Goal: Navigation & Orientation: Understand site structure

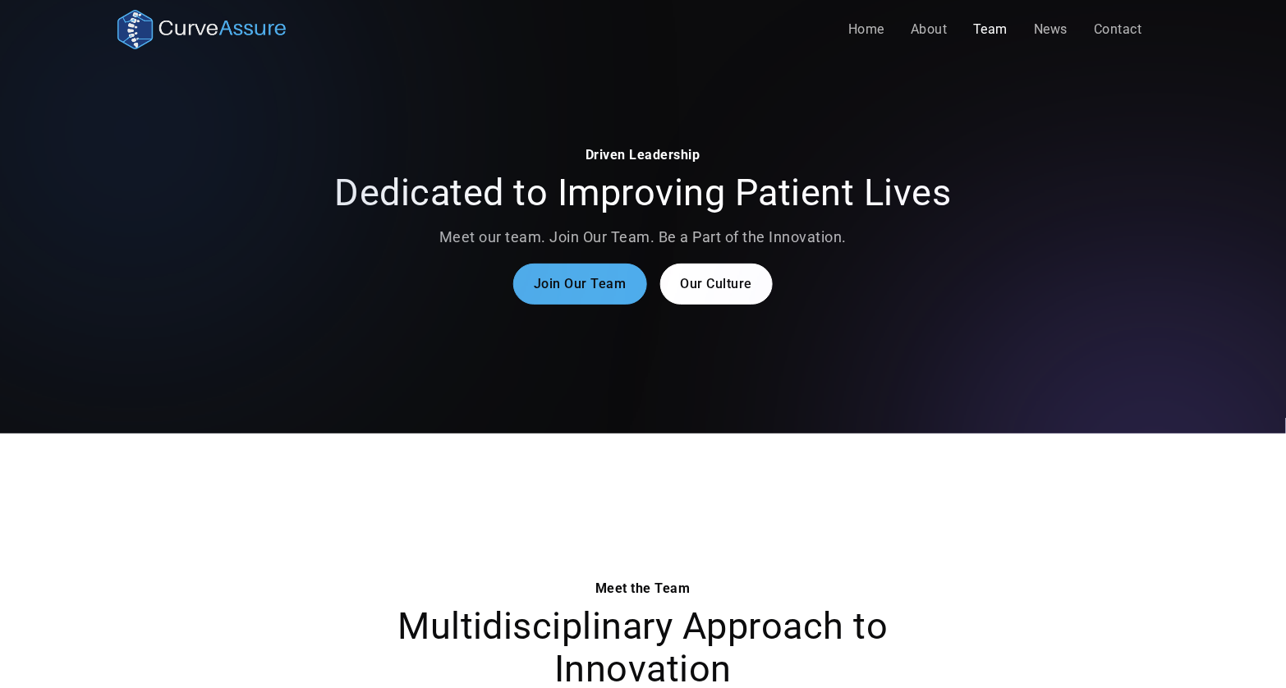
click at [1000, 32] on link "Team" at bounding box center [991, 29] width 61 height 33
click at [916, 39] on link "About" at bounding box center [928, 29] width 63 height 33
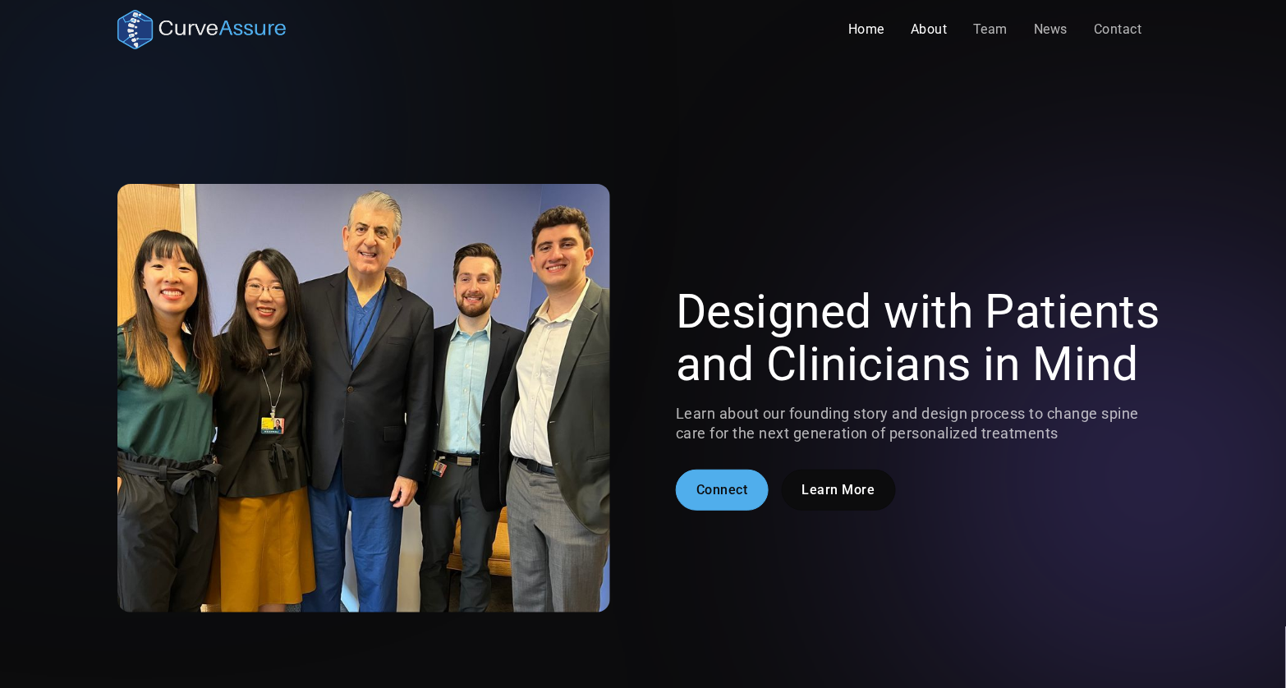
click at [870, 27] on link "Home" at bounding box center [866, 29] width 62 height 33
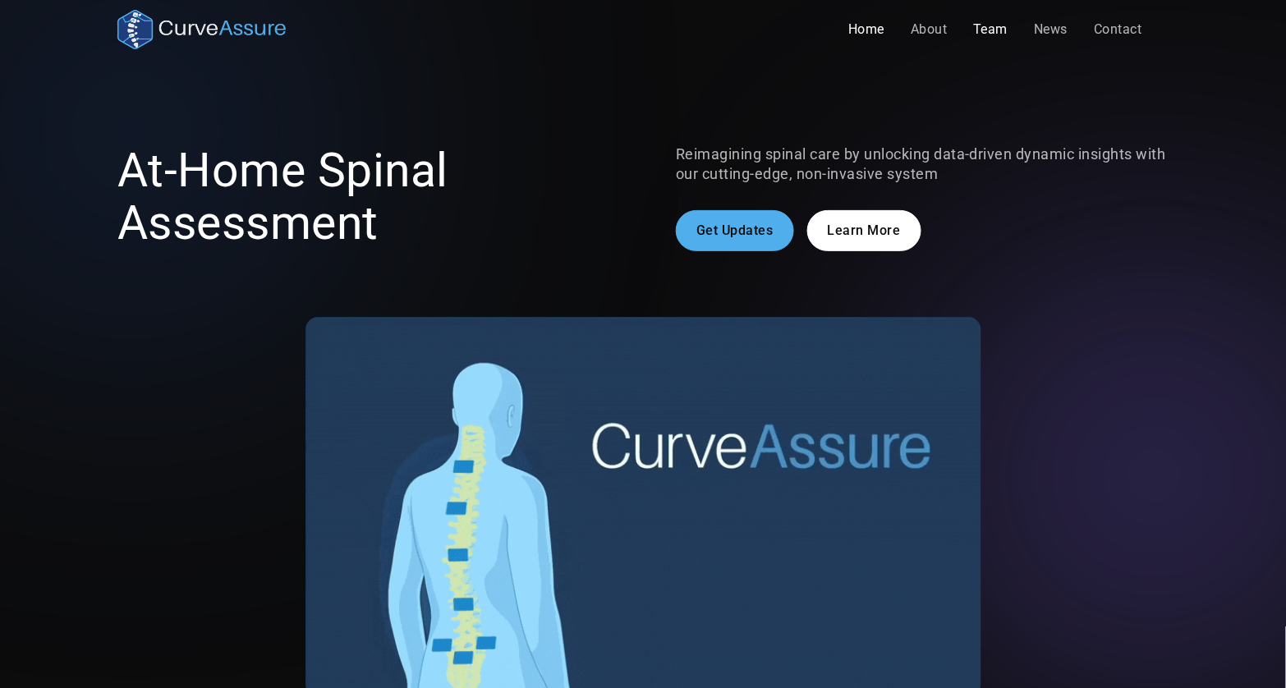
click at [999, 37] on link "Team" at bounding box center [991, 29] width 61 height 33
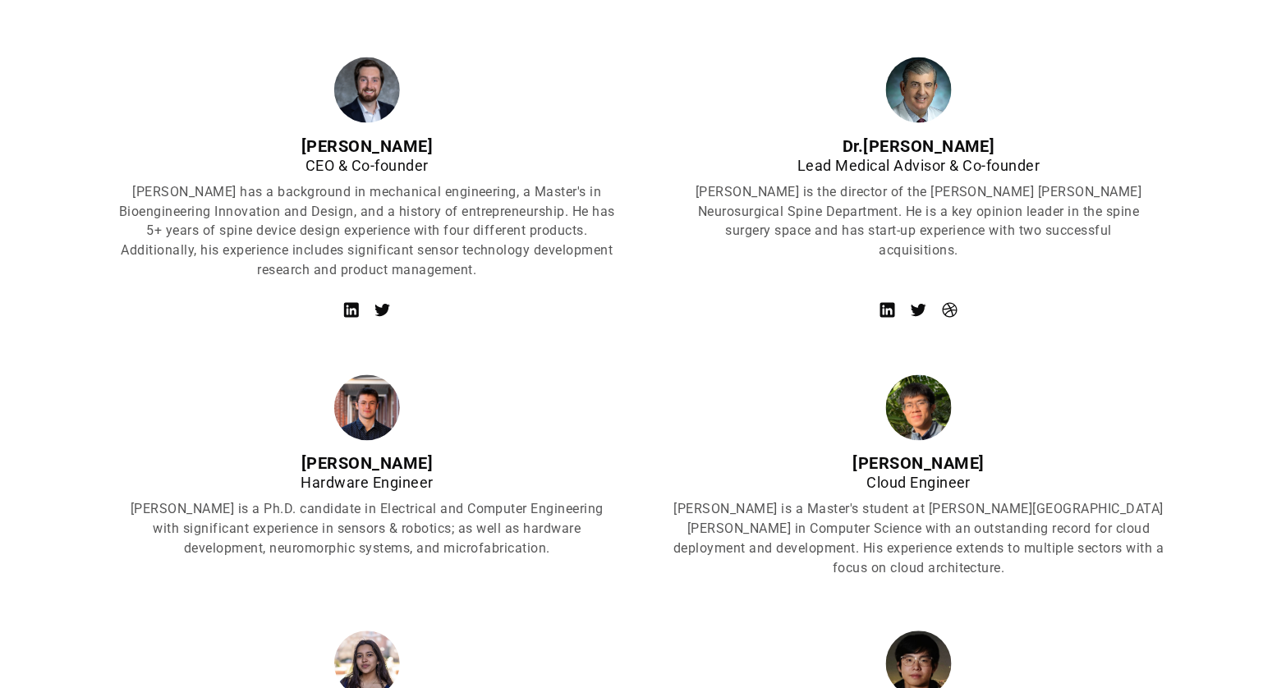
scroll to position [731, 0]
